Goal: Task Accomplishment & Management: Use online tool/utility

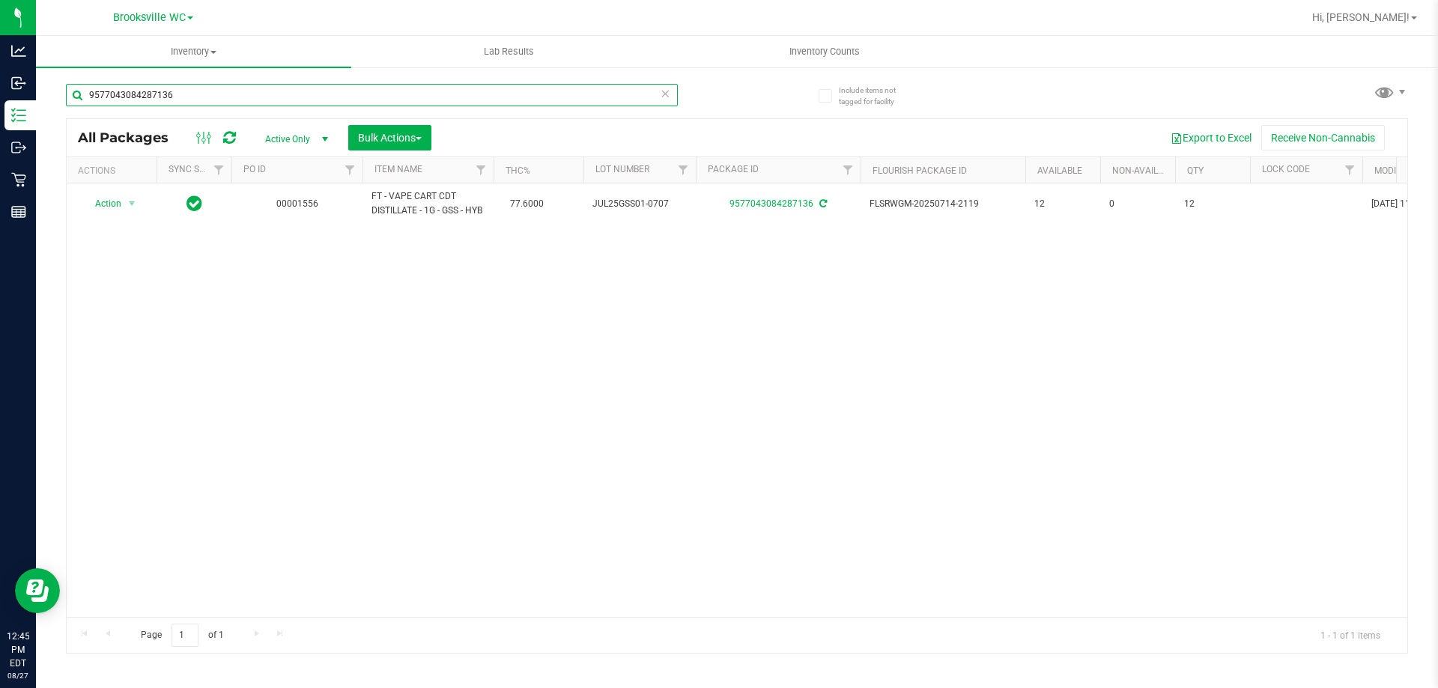
click at [358, 92] on input "9577043084287136" at bounding box center [372, 95] width 612 height 22
click at [396, 143] on span "Bulk Actions" at bounding box center [390, 138] width 64 height 12
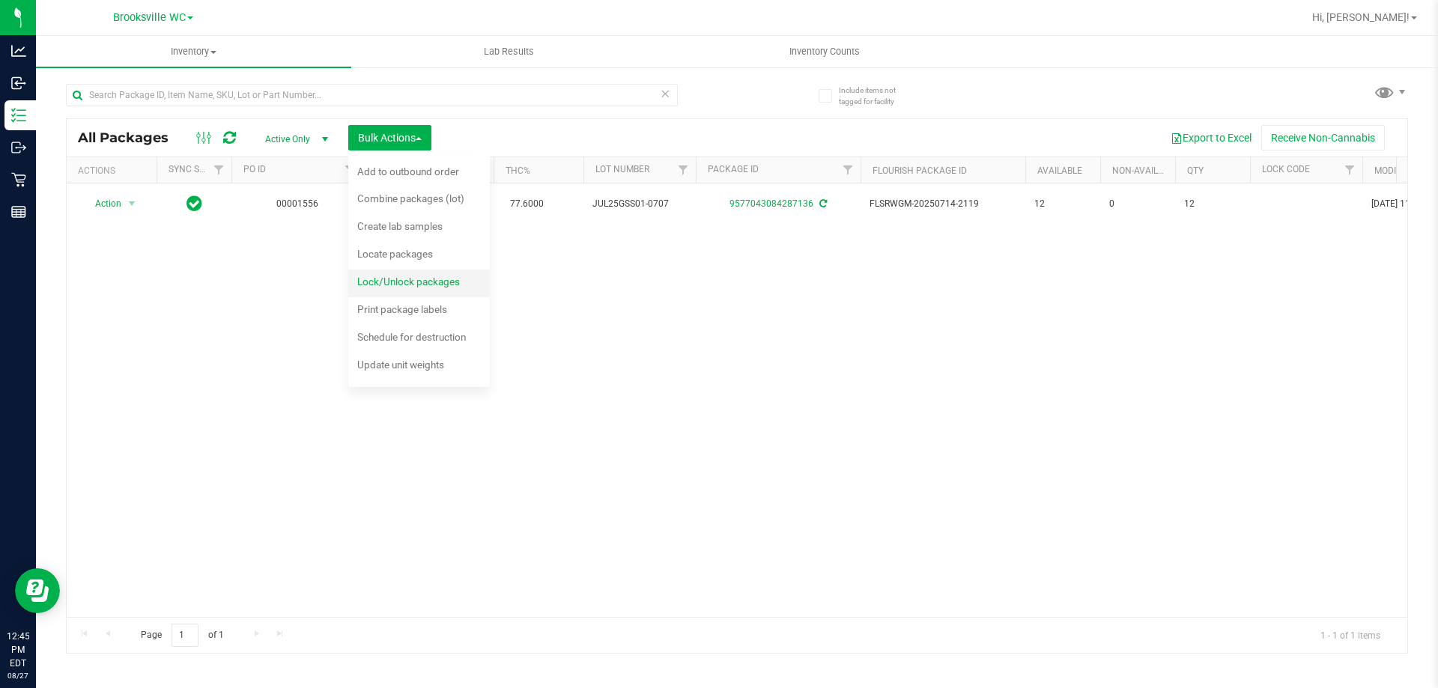
click at [421, 280] on span "Lock/Unlock packages" at bounding box center [408, 282] width 103 height 12
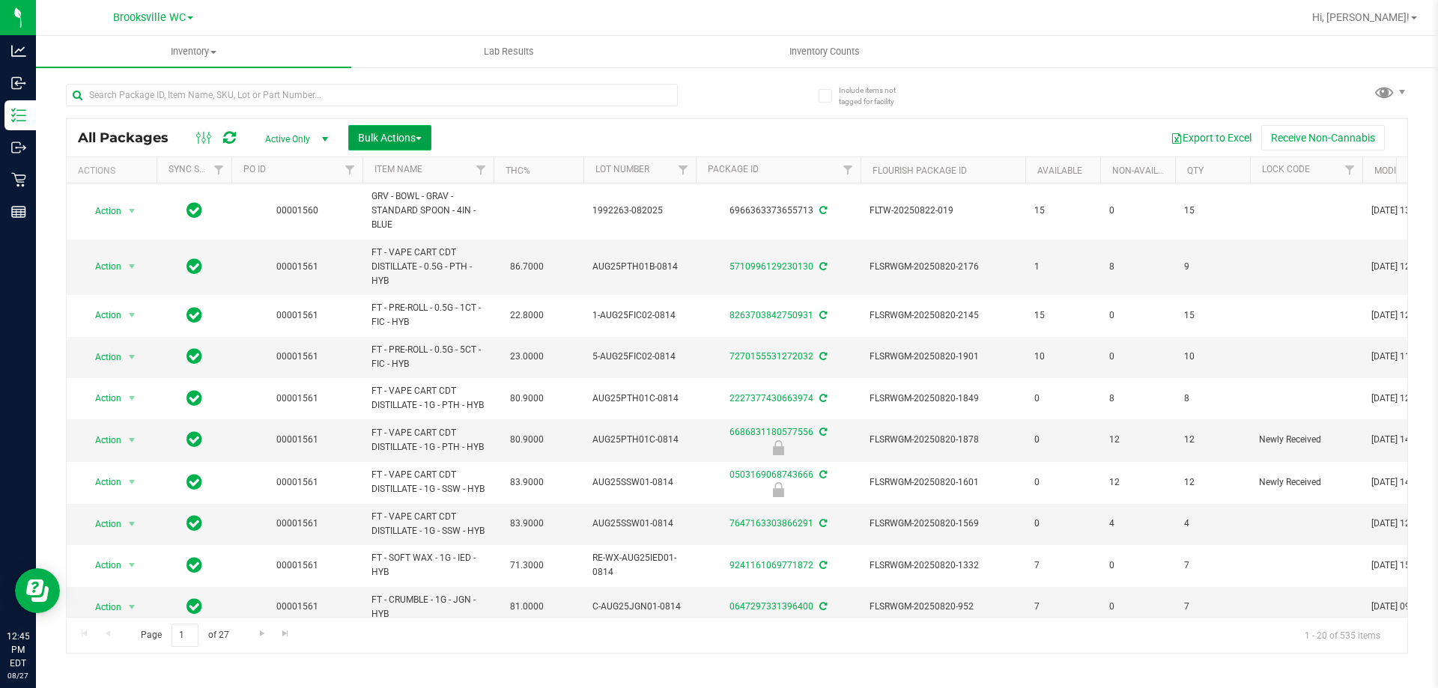
click at [408, 148] on button "Bulk Actions" at bounding box center [389, 137] width 83 height 25
click at [422, 283] on span "Lock/Unlock packages" at bounding box center [408, 282] width 103 height 12
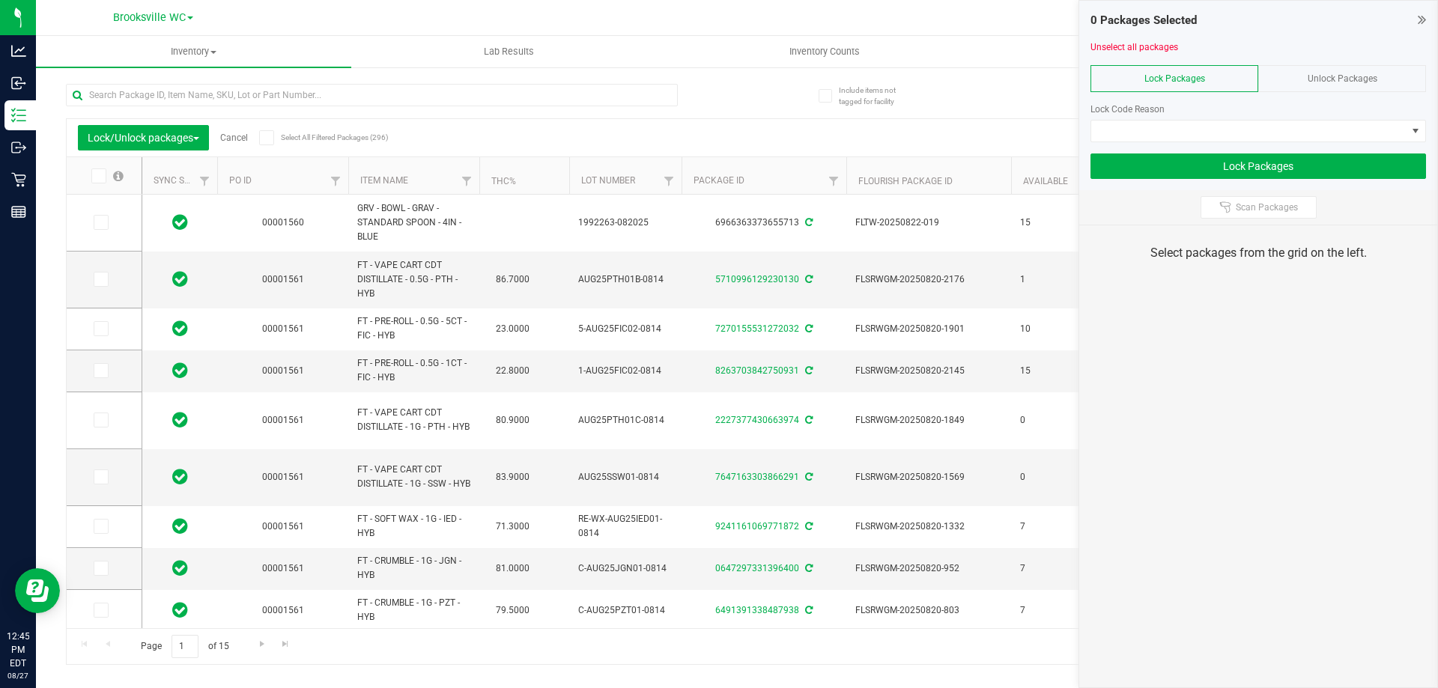
click at [1352, 83] on span "Unlock Packages" at bounding box center [1343, 78] width 70 height 10
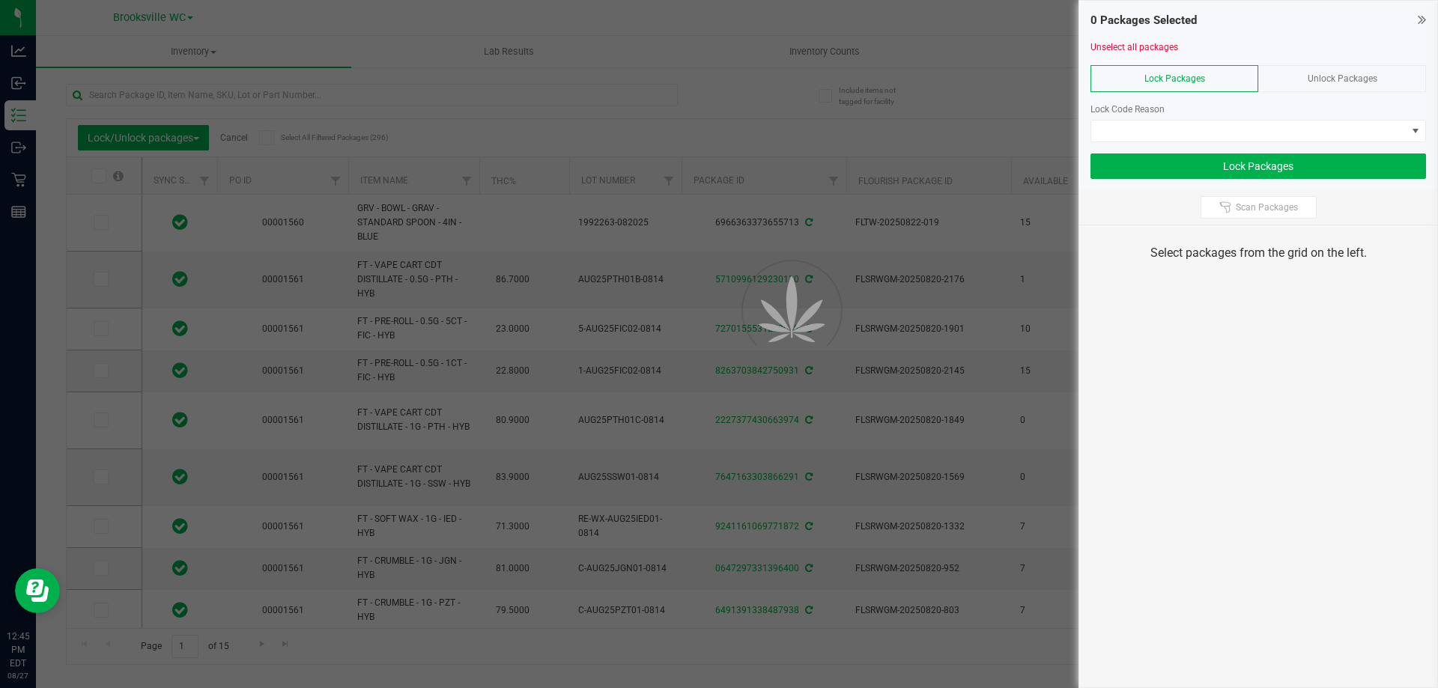
click at [1351, 83] on span "Unlock Packages" at bounding box center [1343, 78] width 70 height 10
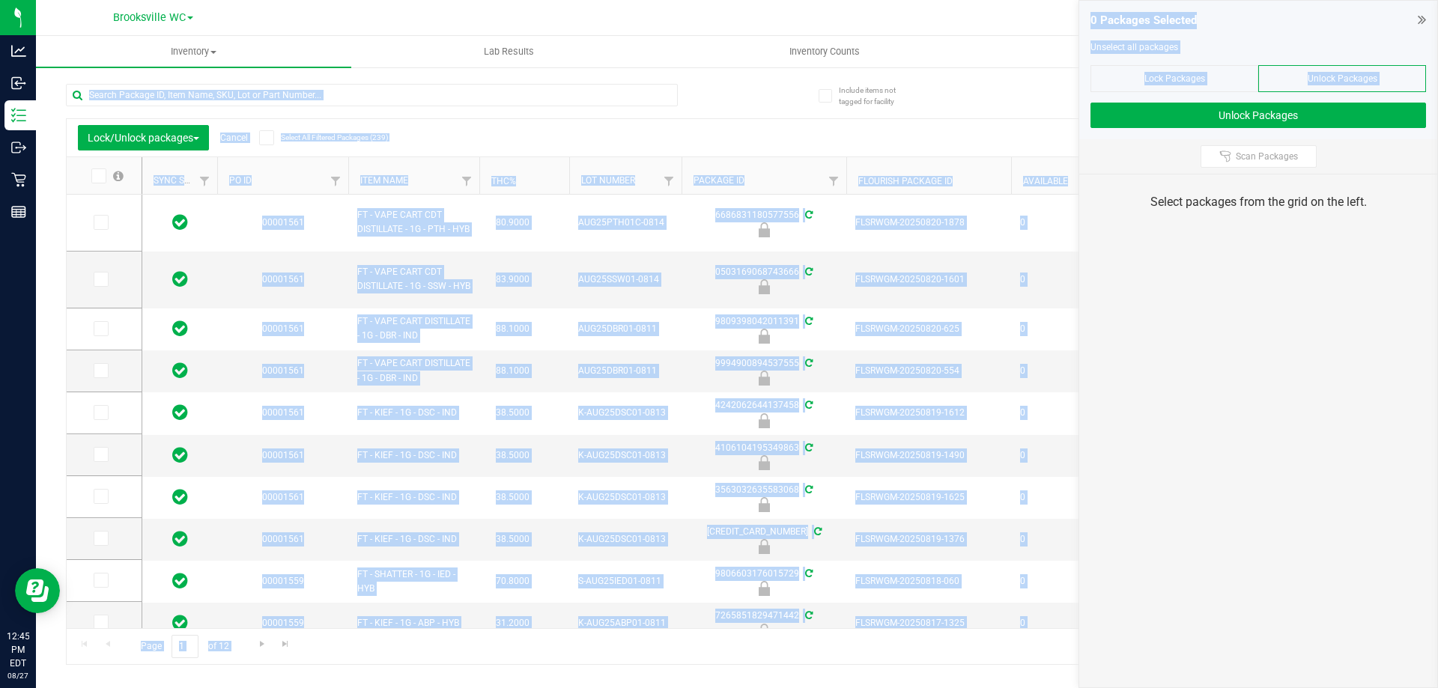
click at [1325, 79] on span "Unlock Packages" at bounding box center [1343, 78] width 70 height 10
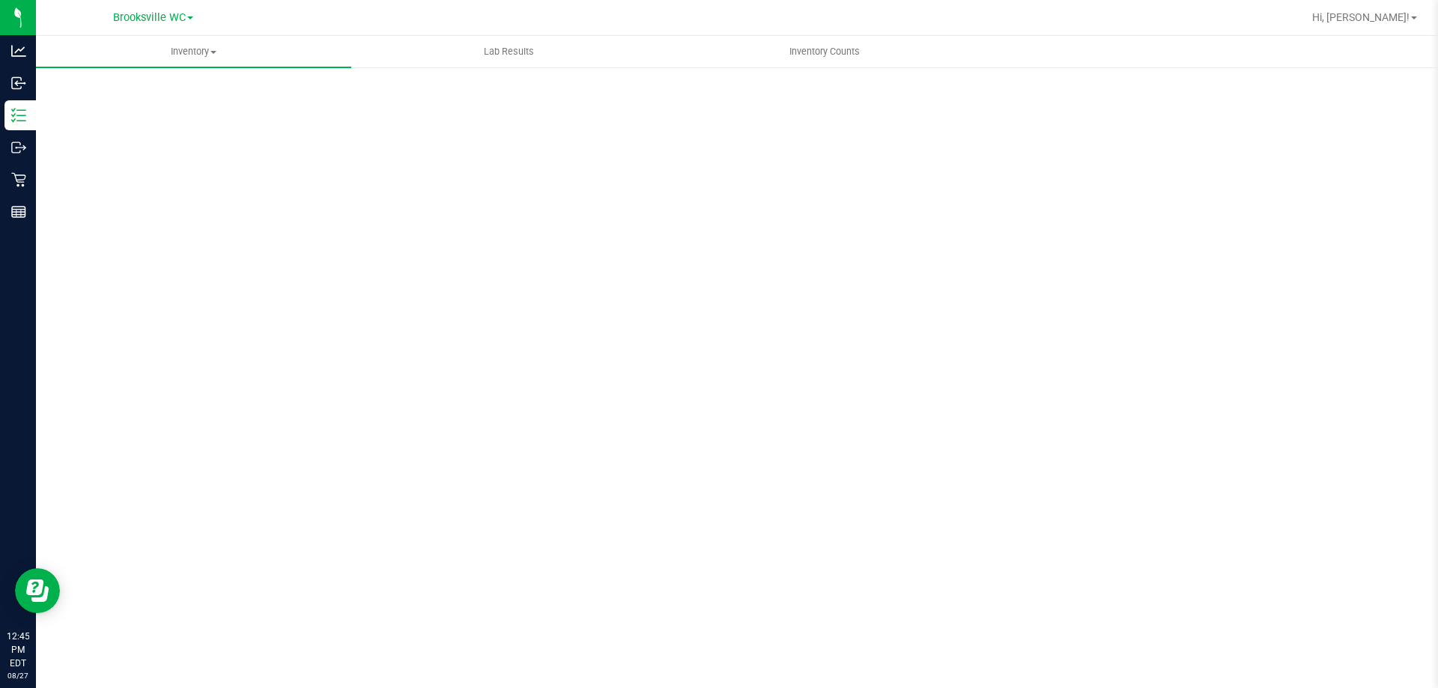
click at [1300, 41] on ul "Inventory All packages All inventory Waste log Create inventory Lab Results Inv…" at bounding box center [755, 52] width 1438 height 32
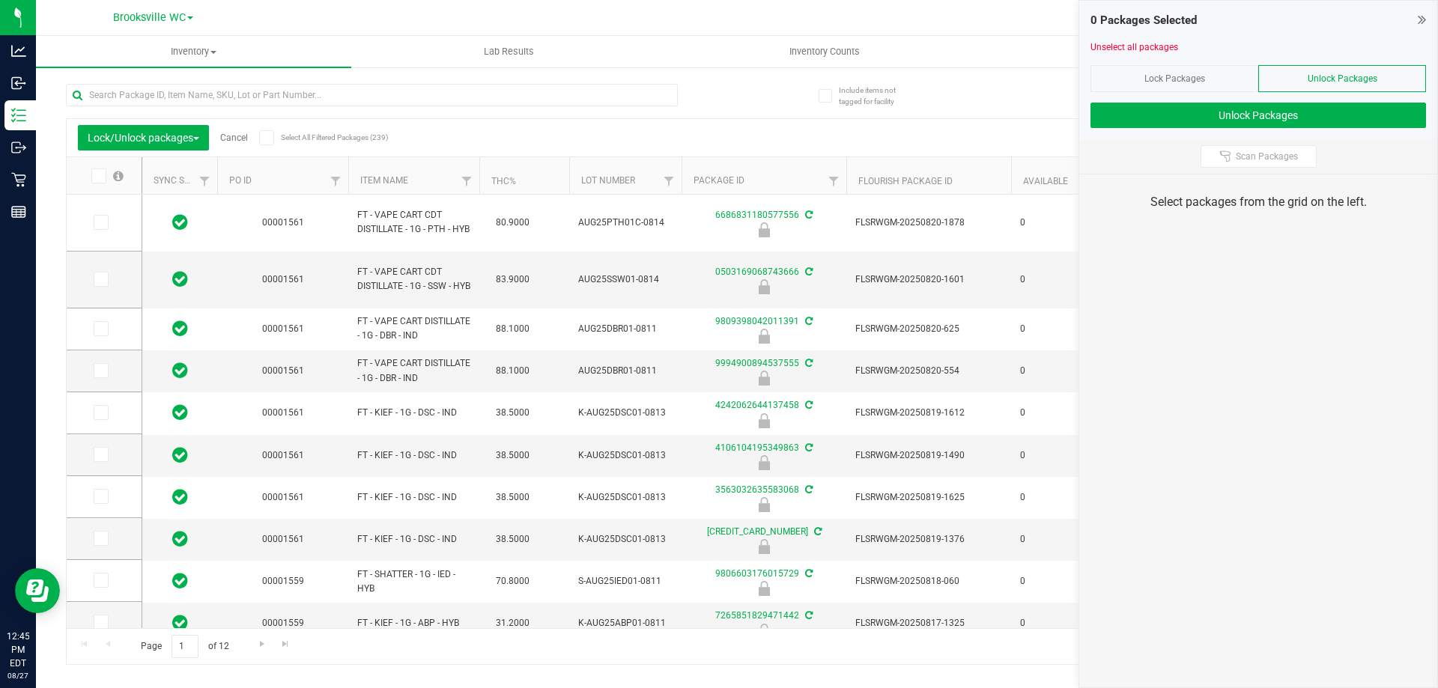
click at [1301, 73] on div "Unlock Packages" at bounding box center [1343, 78] width 168 height 27
click at [1283, 159] on span "Scan Packages" at bounding box center [1267, 157] width 62 height 12
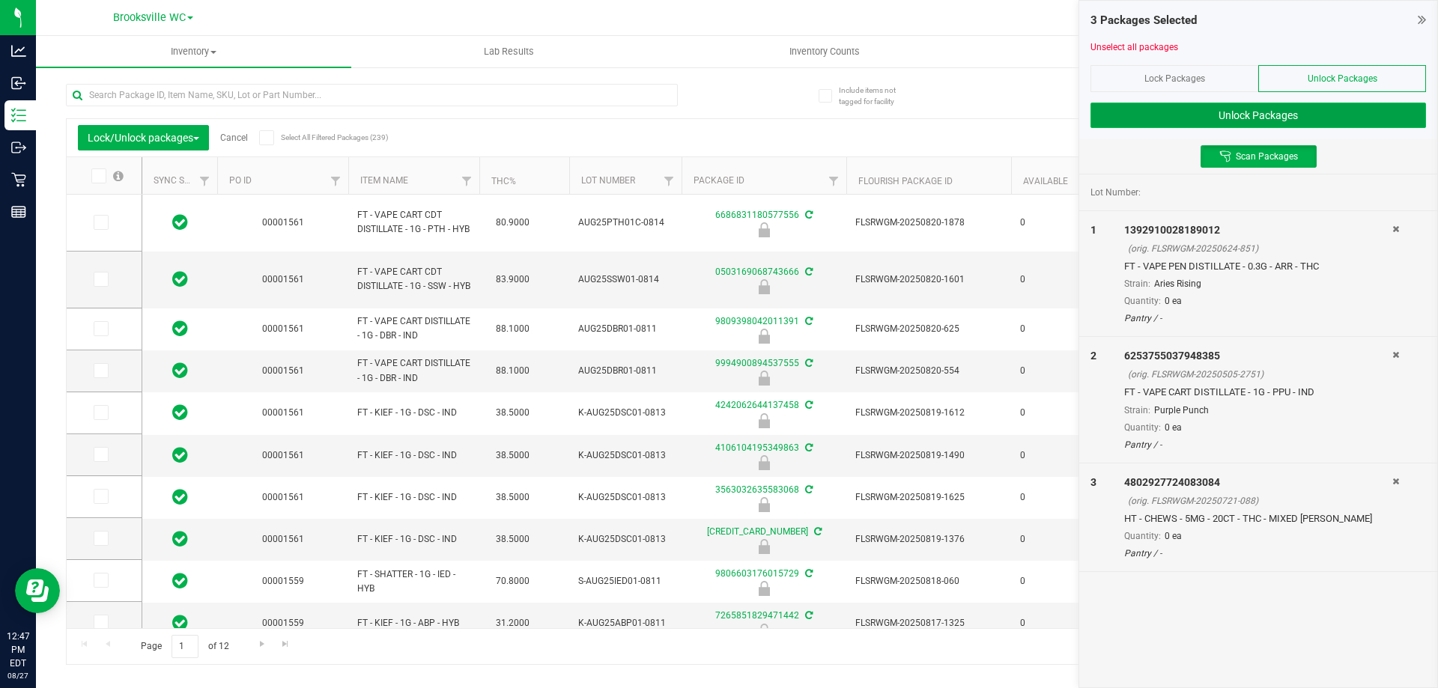
click at [1306, 114] on button "Unlock Packages" at bounding box center [1259, 115] width 336 height 25
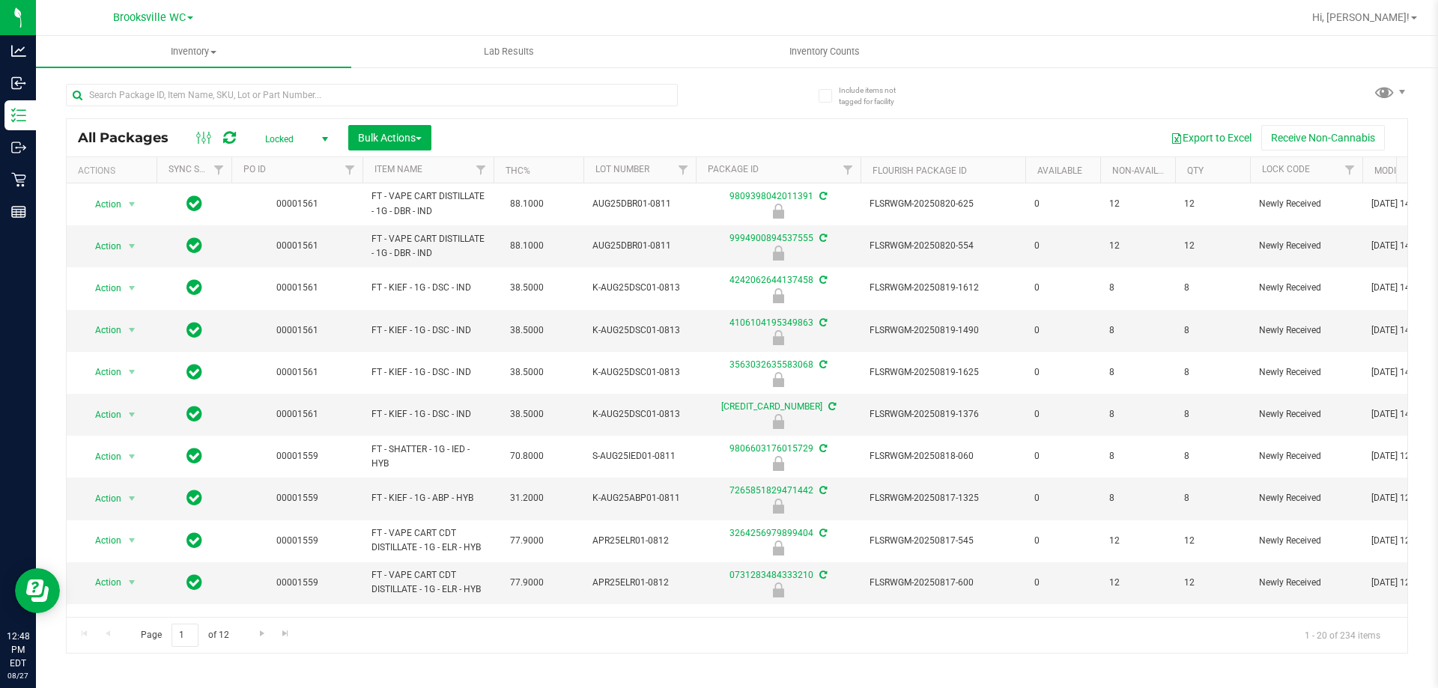
click at [279, 133] on span "Locked" at bounding box center [293, 139] width 82 height 21
click at [292, 151] on div "Active Only Lab Samples Locked All External Internal No data found." at bounding box center [293, 219] width 82 height 140
click at [293, 157] on li "Active Only" at bounding box center [292, 163] width 81 height 22
